Goal: Task Accomplishment & Management: Complete application form

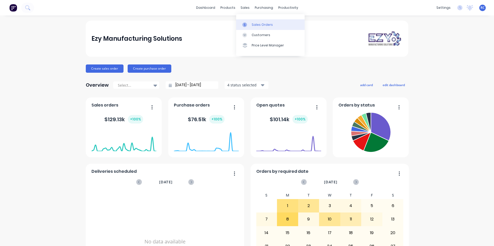
click at [247, 26] on div at bounding box center [246, 24] width 8 height 5
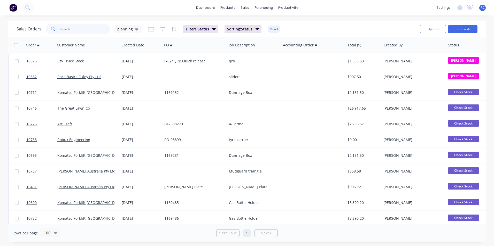
click at [67, 28] on input "text" at bounding box center [85, 29] width 50 height 10
type input "dhl"
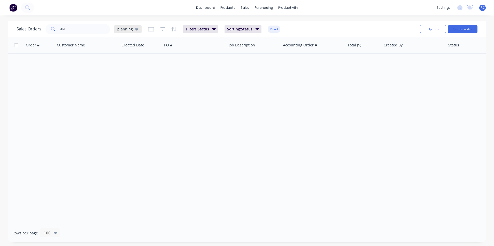
click at [126, 32] on div "planning" at bounding box center [127, 29] width 27 height 8
click at [126, 95] on button "all jobs" at bounding box center [145, 94] width 59 height 6
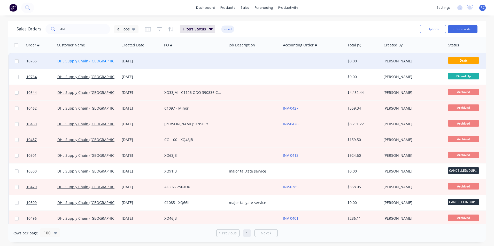
click at [77, 62] on link "DHL Supply Chain ([GEOGRAPHIC_DATA]) Pty Lt" at bounding box center [97, 61] width 80 height 5
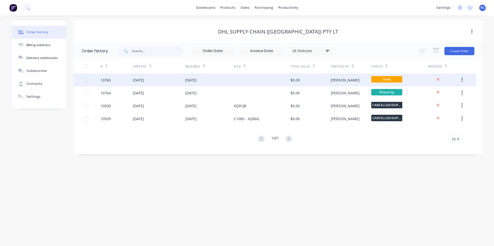
click at [196, 81] on div "[DATE]" at bounding box center [190, 79] width 11 height 5
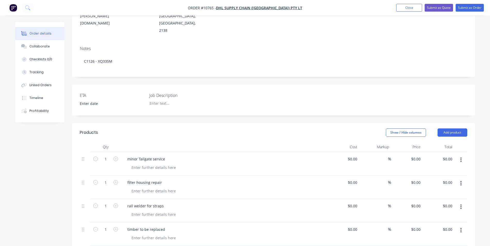
scroll to position [129, 0]
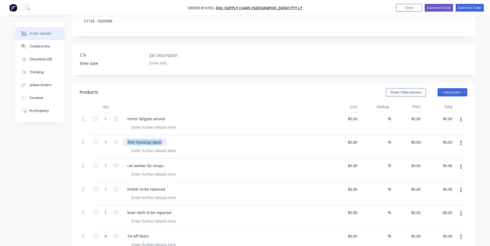
drag, startPoint x: 162, startPoint y: 121, endPoint x: 125, endPoint y: 122, distance: 37.2
click at [125, 139] on div "filter housing repair" at bounding box center [144, 142] width 43 height 7
drag, startPoint x: 162, startPoint y: 146, endPoint x: 128, endPoint y: 146, distance: 34.1
click at [128, 162] on div "rail welder for straps" at bounding box center [145, 165] width 45 height 7
drag, startPoint x: 163, startPoint y: 145, endPoint x: 125, endPoint y: 145, distance: 38.2
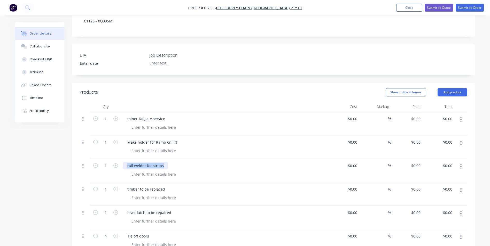
click at [125, 162] on div "rail welder for straps" at bounding box center [145, 165] width 45 height 7
drag, startPoint x: 164, startPoint y: 168, endPoint x: 131, endPoint y: 166, distance: 33.3
click at [131, 186] on div "timber to be replaced" at bounding box center [146, 189] width 46 height 7
click at [164, 186] on div "timber to be replaced" at bounding box center [146, 189] width 46 height 7
drag, startPoint x: 163, startPoint y: 168, endPoint x: 121, endPoint y: 168, distance: 42.3
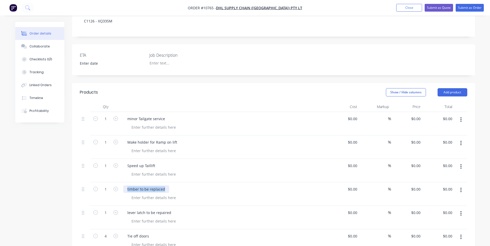
click at [121, 183] on div "timber to be replaced" at bounding box center [224, 194] width 207 height 23
drag, startPoint x: 170, startPoint y: 191, endPoint x: 121, endPoint y: 194, distance: 49.2
click at [121, 206] on div "lever latch to be repaired" at bounding box center [224, 217] width 207 height 23
click at [161, 209] on div "lever latch to be repaired" at bounding box center [149, 212] width 52 height 7
drag, startPoint x: 169, startPoint y: 191, endPoint x: 123, endPoint y: 194, distance: 45.8
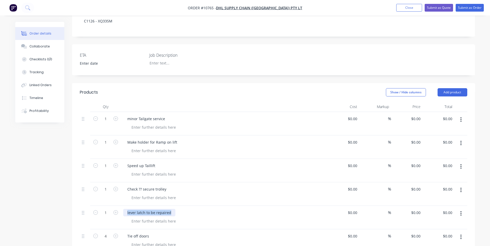
click at [123, 209] on div "lever latch to be repaired" at bounding box center [149, 212] width 52 height 7
drag, startPoint x: 150, startPoint y: 214, endPoint x: 124, endPoint y: 212, distance: 25.9
click at [124, 233] on div "Tie off doors" at bounding box center [138, 236] width 30 height 7
click at [94, 234] on icon "button" at bounding box center [95, 236] width 5 height 5
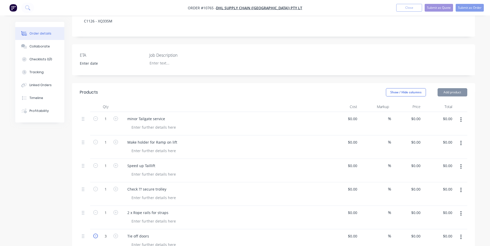
click at [94, 234] on icon "button" at bounding box center [95, 236] width 5 height 5
type input "1"
click at [149, 233] on div "Tie off doors" at bounding box center [138, 236] width 30 height 7
drag, startPoint x: 149, startPoint y: 215, endPoint x: 122, endPoint y: 214, distance: 27.6
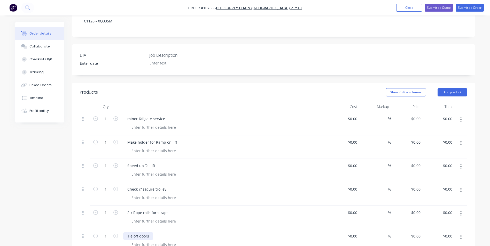
click at [122, 229] on div "Tie off doors" at bounding box center [224, 240] width 207 height 23
drag, startPoint x: 168, startPoint y: 239, endPoint x: 127, endPoint y: 239, distance: 40.5
drag, startPoint x: 158, startPoint y: 238, endPoint x: 124, endPoint y: 239, distance: 33.8
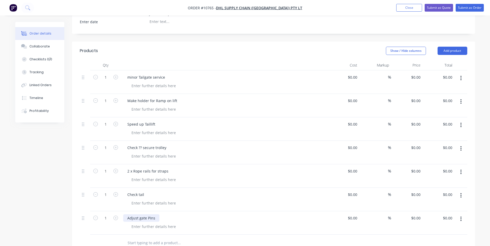
scroll to position [181, 0]
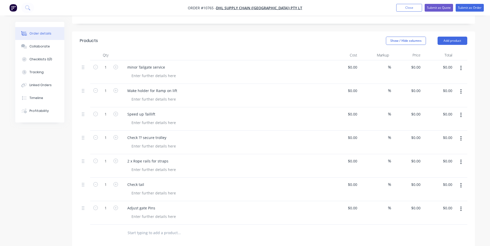
drag, startPoint x: 143, startPoint y: 164, endPoint x: 112, endPoint y: 164, distance: 31.0
click at [112, 178] on div "1 Check tail $0.00 $0.00 % $0.00 $0.00 $0.00 $0.00" at bounding box center [273, 189] width 387 height 23
drag, startPoint x: 146, startPoint y: 165, endPoint x: 118, endPoint y: 165, distance: 27.4
click at [118, 178] on div "1 Check tail $0.00 $0.00 % $0.00 $0.00 $0.00 $0.00" at bounding box center [273, 189] width 387 height 23
click at [405, 223] on div "Products Show / Hide columns Add product Qty Cost Markup Price Total 1 minor Ta…" at bounding box center [273, 198] width 403 height 334
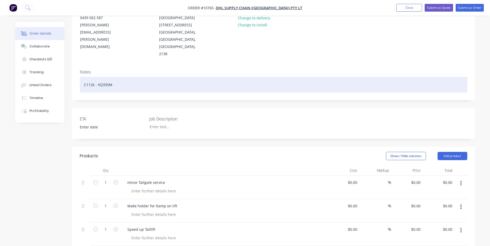
scroll to position [52, 0]
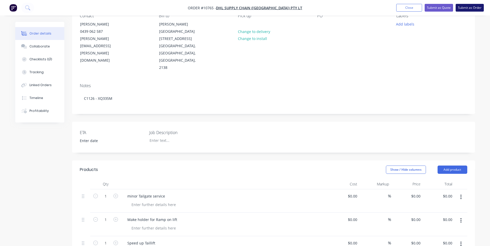
click at [471, 4] on button "Submit as Order" at bounding box center [469, 8] width 28 height 8
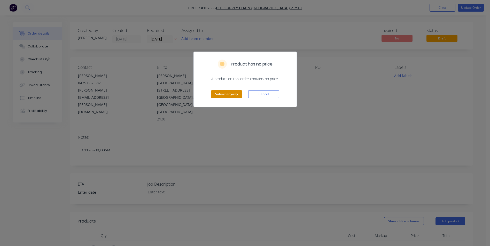
click at [236, 93] on button "Submit anyway" at bounding box center [226, 94] width 31 height 8
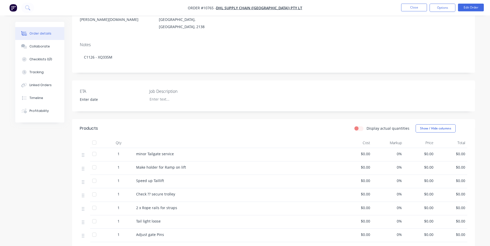
scroll to position [103, 0]
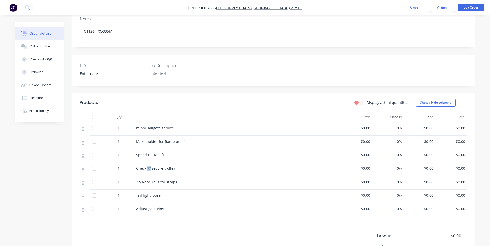
drag, startPoint x: 150, startPoint y: 154, endPoint x: 147, endPoint y: 152, distance: 3.7
click at [147, 166] on span "Check ?? secure trolley" at bounding box center [155, 168] width 39 height 5
click at [65, 169] on div "Created by [PERSON_NAME] Created [DATE] Required [DATE] Assigned to Add team me…" at bounding box center [244, 114] width 459 height 390
click at [289, 61] on div "ETA Job Description" at bounding box center [273, 70] width 403 height 31
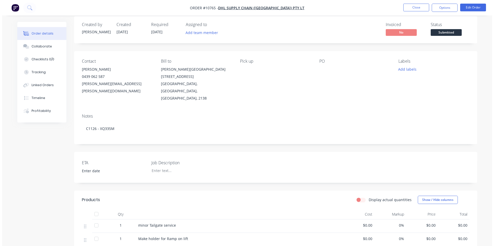
scroll to position [0, 0]
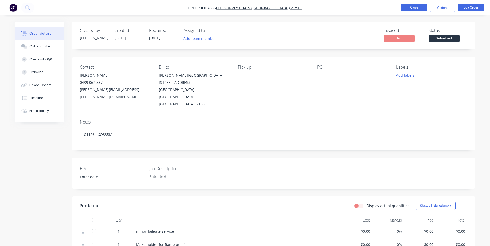
click at [414, 7] on button "Close" at bounding box center [414, 8] width 26 height 8
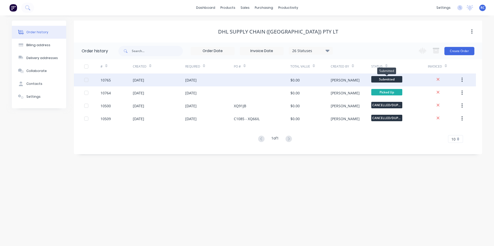
click at [395, 79] on span "Submitted" at bounding box center [386, 79] width 31 height 6
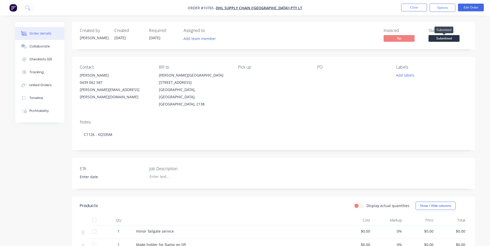
click at [443, 41] on span "Submitted" at bounding box center [443, 38] width 31 height 6
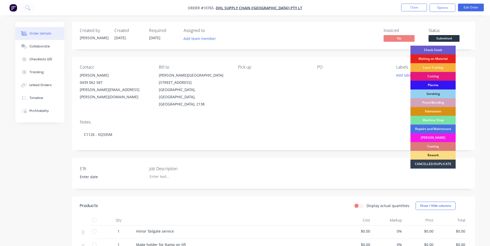
click at [442, 48] on div "Check Stock" at bounding box center [432, 50] width 45 height 9
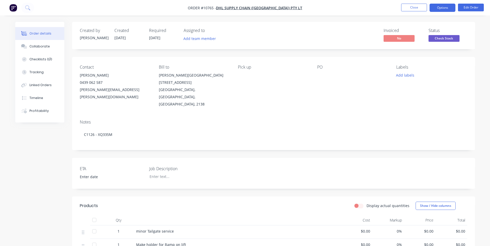
click at [443, 11] on button "Options" at bounding box center [442, 8] width 26 height 8
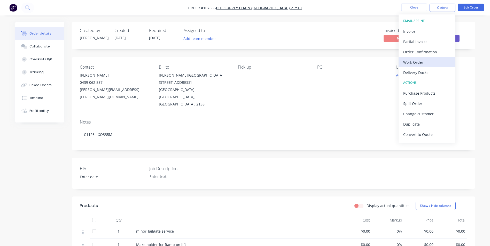
click at [409, 63] on div "Work Order" at bounding box center [426, 62] width 47 height 7
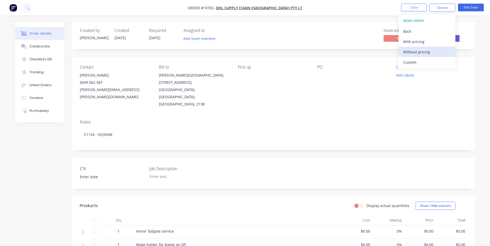
click at [410, 53] on div "Without pricing" at bounding box center [426, 51] width 47 height 7
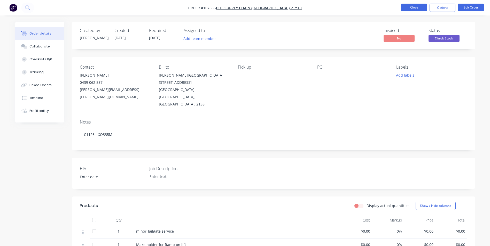
click at [420, 5] on button "Close" at bounding box center [414, 8] width 26 height 8
